Goal: Navigation & Orientation: Find specific page/section

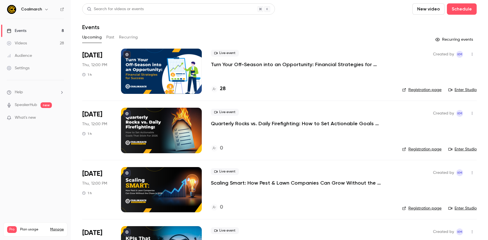
click at [222, 90] on h4 "28" at bounding box center [223, 89] width 6 height 8
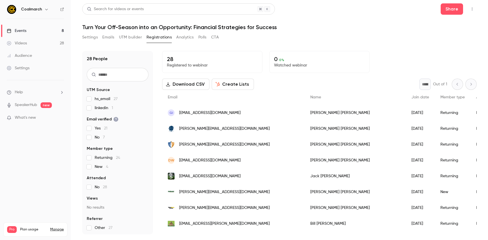
click at [91, 38] on button "Settings" at bounding box center [90, 37] width 16 height 9
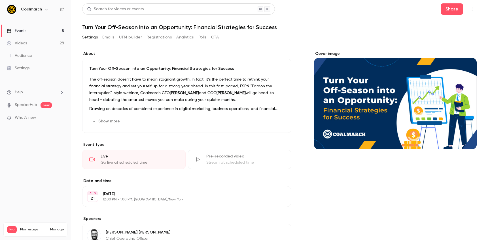
click at [28, 31] on link "Events 8" at bounding box center [35, 31] width 71 height 12
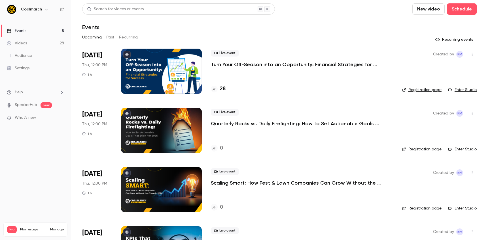
click at [319, 22] on header "Search for videos or events New video Schedule Events" at bounding box center [279, 16] width 394 height 27
